Goal: Transaction & Acquisition: Obtain resource

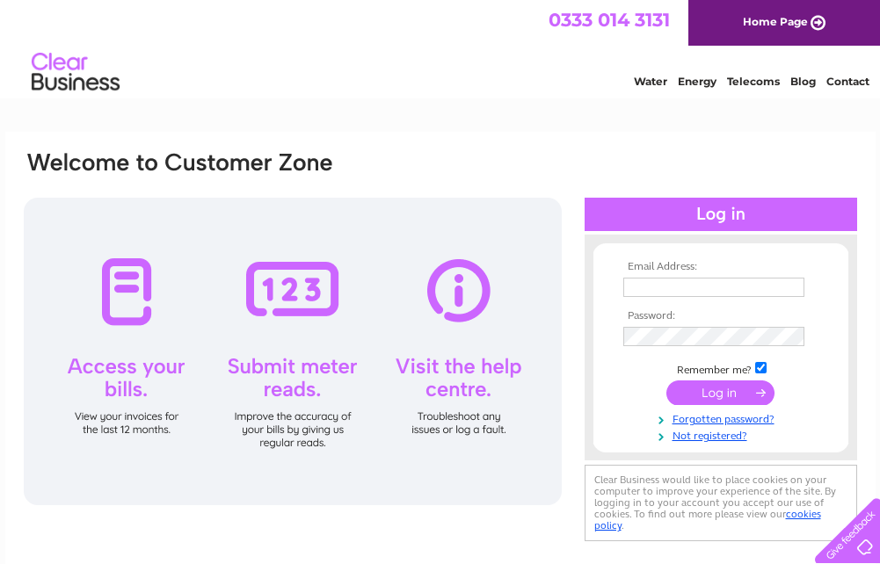
click at [676, 293] on input "text" at bounding box center [713, 287] width 181 height 19
type input "admin@scotiawelding.co.uk"
click at [714, 395] on input "submit" at bounding box center [720, 393] width 108 height 25
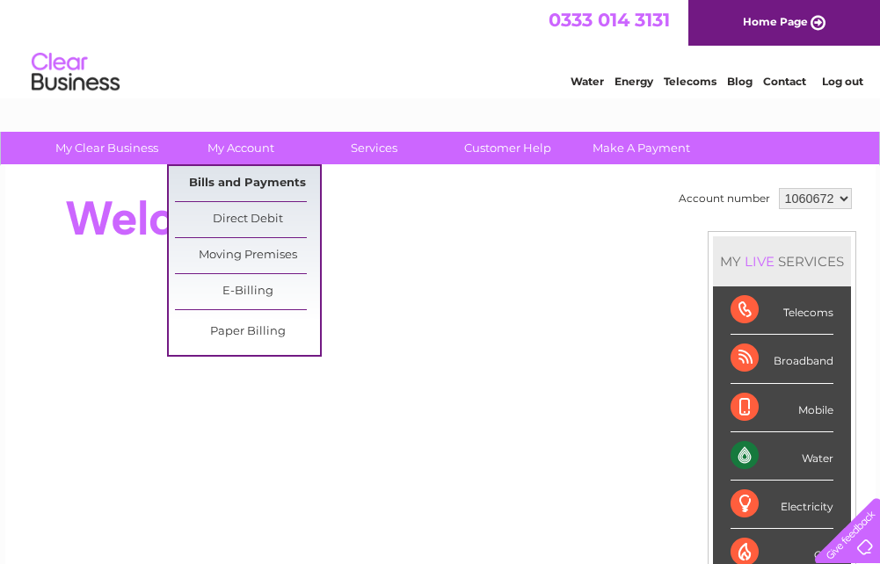
click at [269, 179] on link "Bills and Payments" at bounding box center [247, 183] width 145 height 35
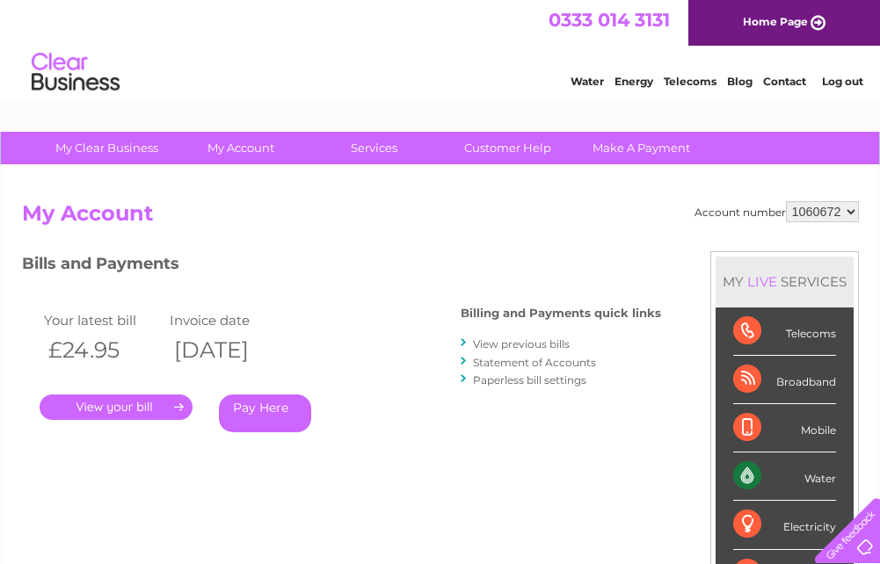
click at [105, 412] on link "." at bounding box center [116, 407] width 153 height 25
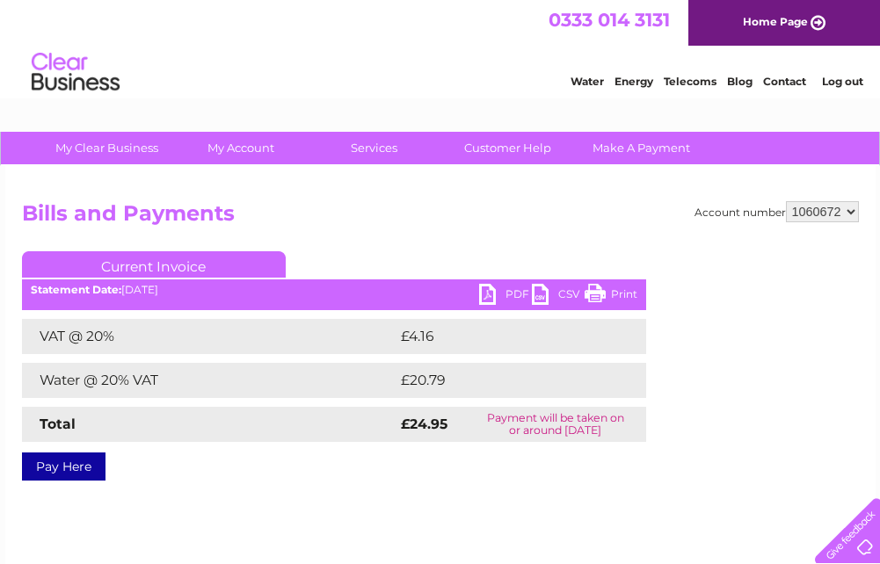
click at [504, 290] on link "PDF" at bounding box center [505, 296] width 53 height 25
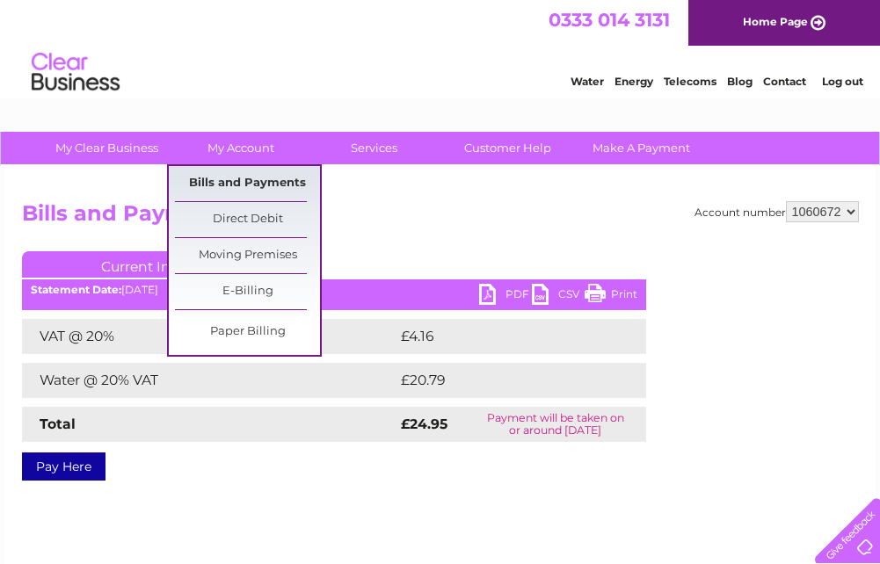
click at [233, 178] on link "Bills and Payments" at bounding box center [247, 183] width 145 height 35
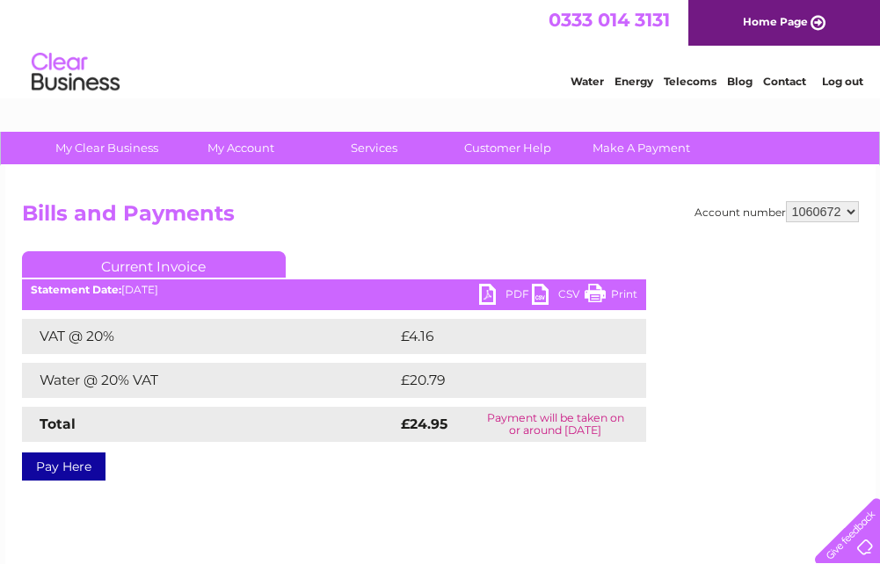
scroll to position [408, 0]
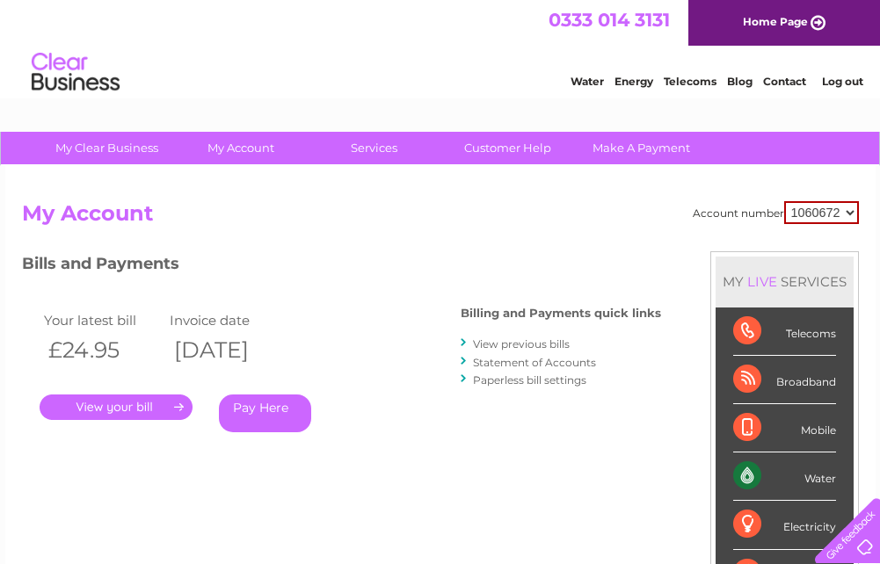
click at [538, 346] on link "View previous bills" at bounding box center [521, 343] width 97 height 13
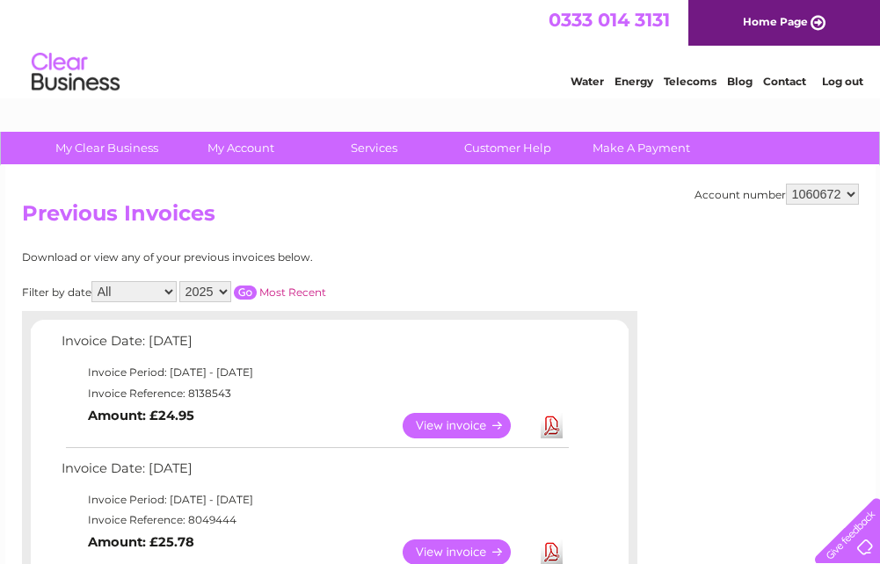
drag, startPoint x: 439, startPoint y: 543, endPoint x: 516, endPoint y: 508, distance: 84.9
click at [439, 543] on link "View" at bounding box center [466, 552] width 129 height 25
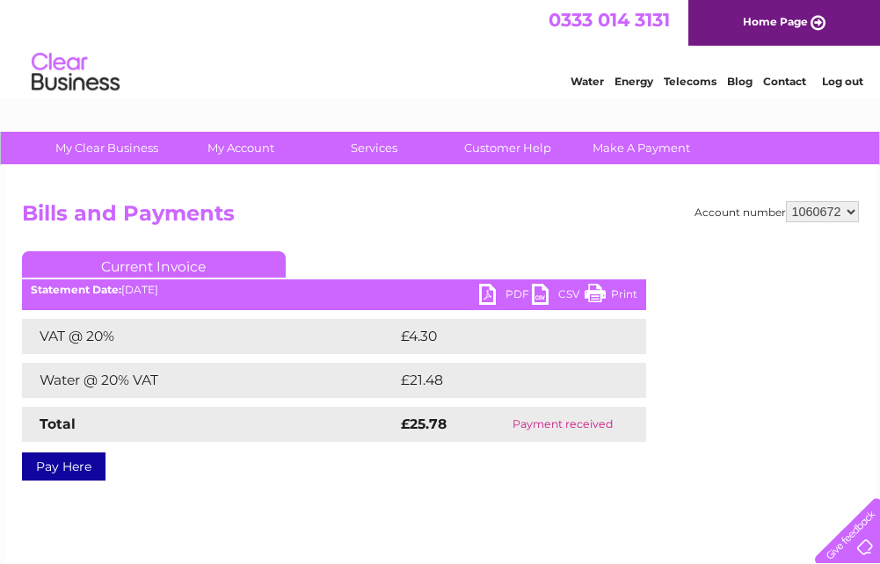
click at [508, 291] on link "PDF" at bounding box center [505, 296] width 53 height 25
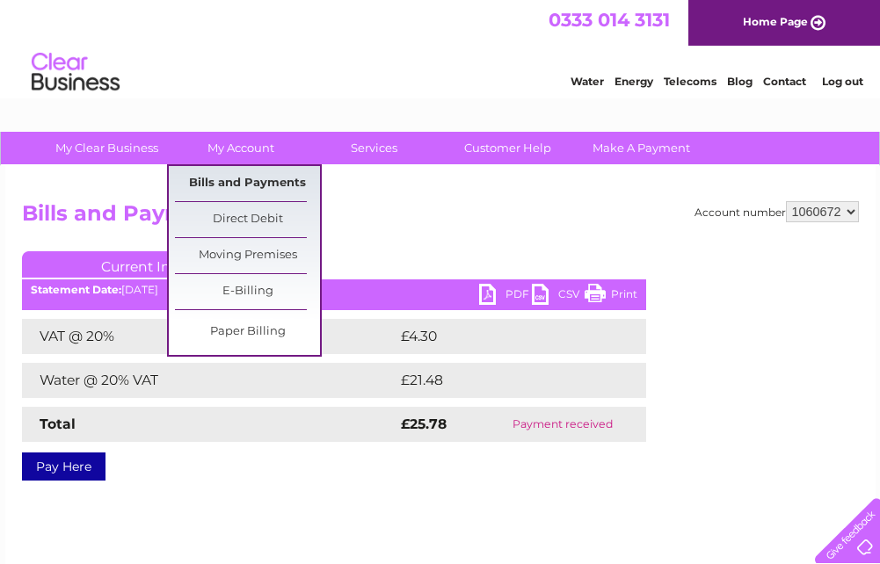
click at [219, 177] on link "Bills and Payments" at bounding box center [247, 183] width 145 height 35
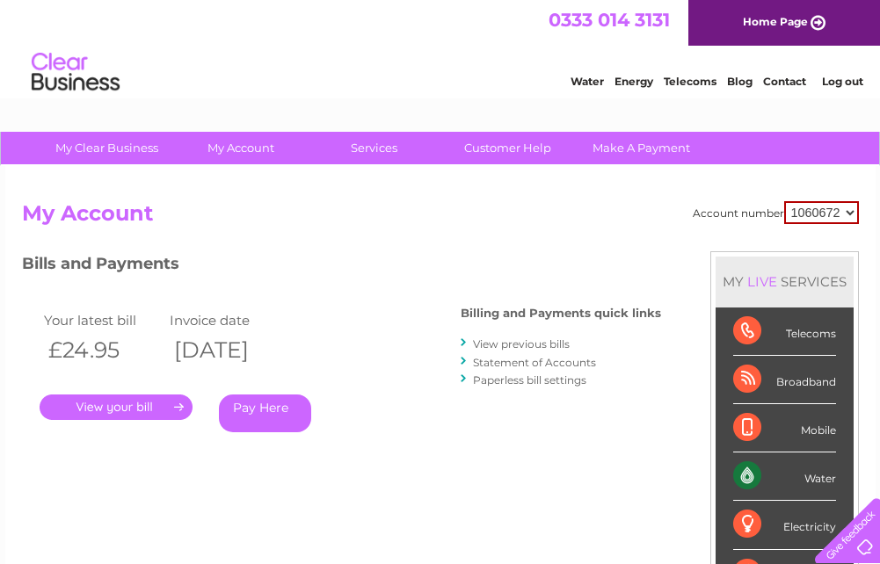
click at [555, 340] on link "View previous bills" at bounding box center [521, 343] width 97 height 13
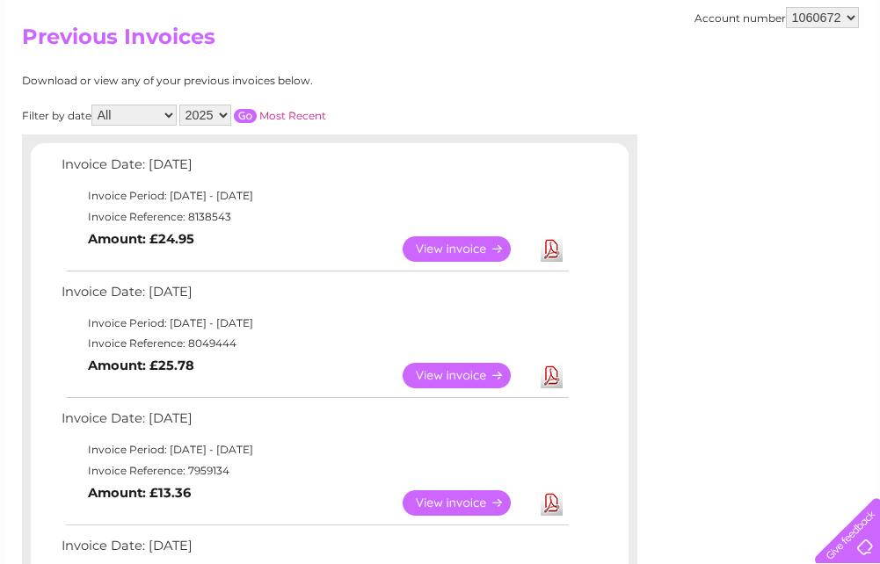
scroll to position [211, 0]
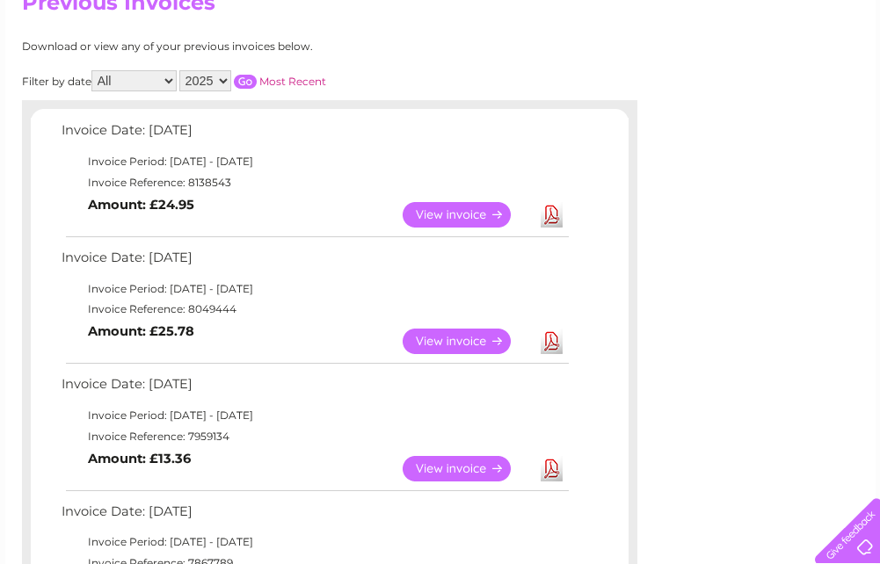
click at [447, 469] on link "View" at bounding box center [466, 468] width 129 height 25
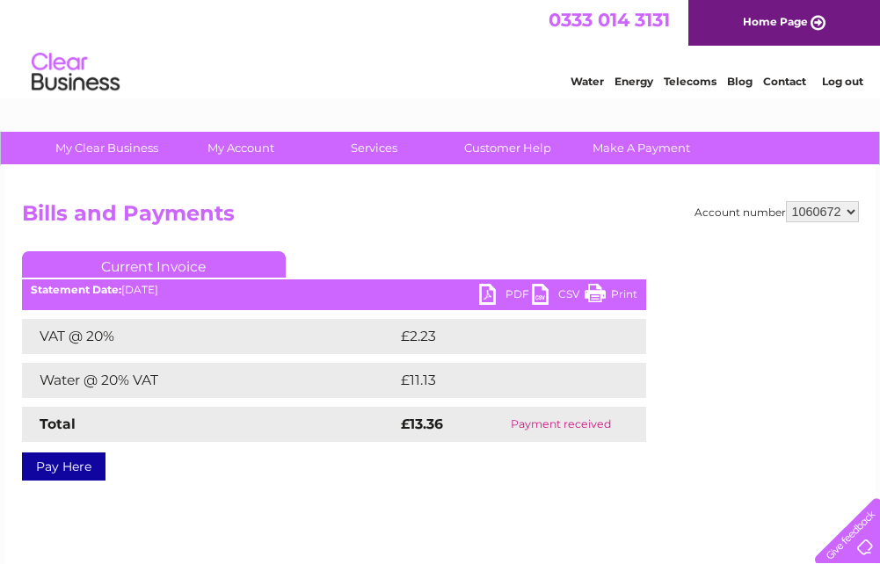
click at [497, 293] on link "PDF" at bounding box center [505, 296] width 53 height 25
